Goal: Find specific page/section

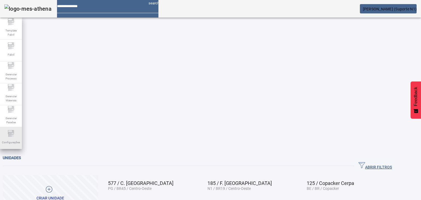
click at [13, 139] on span "Configurações" at bounding box center [10, 142] width 21 height 7
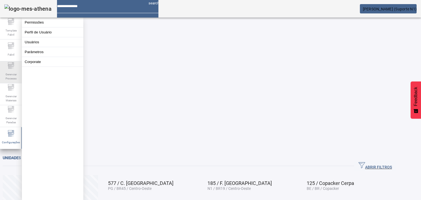
click at [18, 67] on div "Gerenciar Processo" at bounding box center [11, 72] width 22 height 22
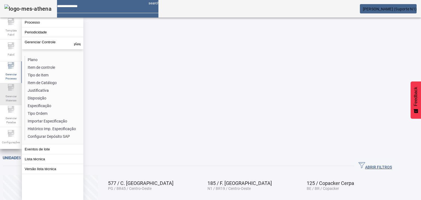
click at [9, 91] on icon at bounding box center [8, 90] width 1 height 1
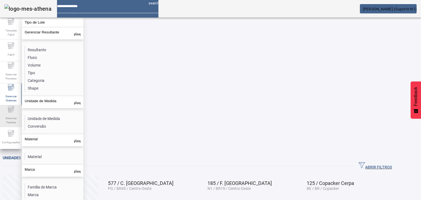
click at [8, 113] on icon at bounding box center [11, 109] width 7 height 7
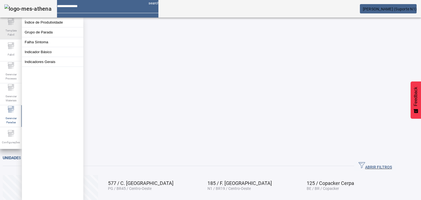
click at [7, 29] on span "Template Fabril" at bounding box center [11, 33] width 16 height 12
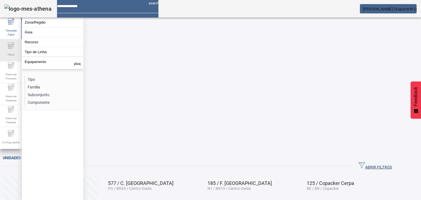
click at [8, 46] on icon at bounding box center [8, 45] width 1 height 1
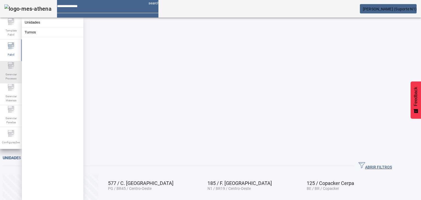
click at [12, 67] on icon at bounding box center [11, 65] width 7 height 7
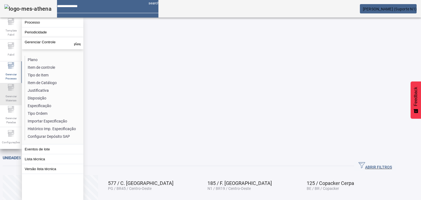
click at [11, 86] on icon at bounding box center [11, 87] width 7 height 7
